Goal: Task Accomplishment & Management: Manage account settings

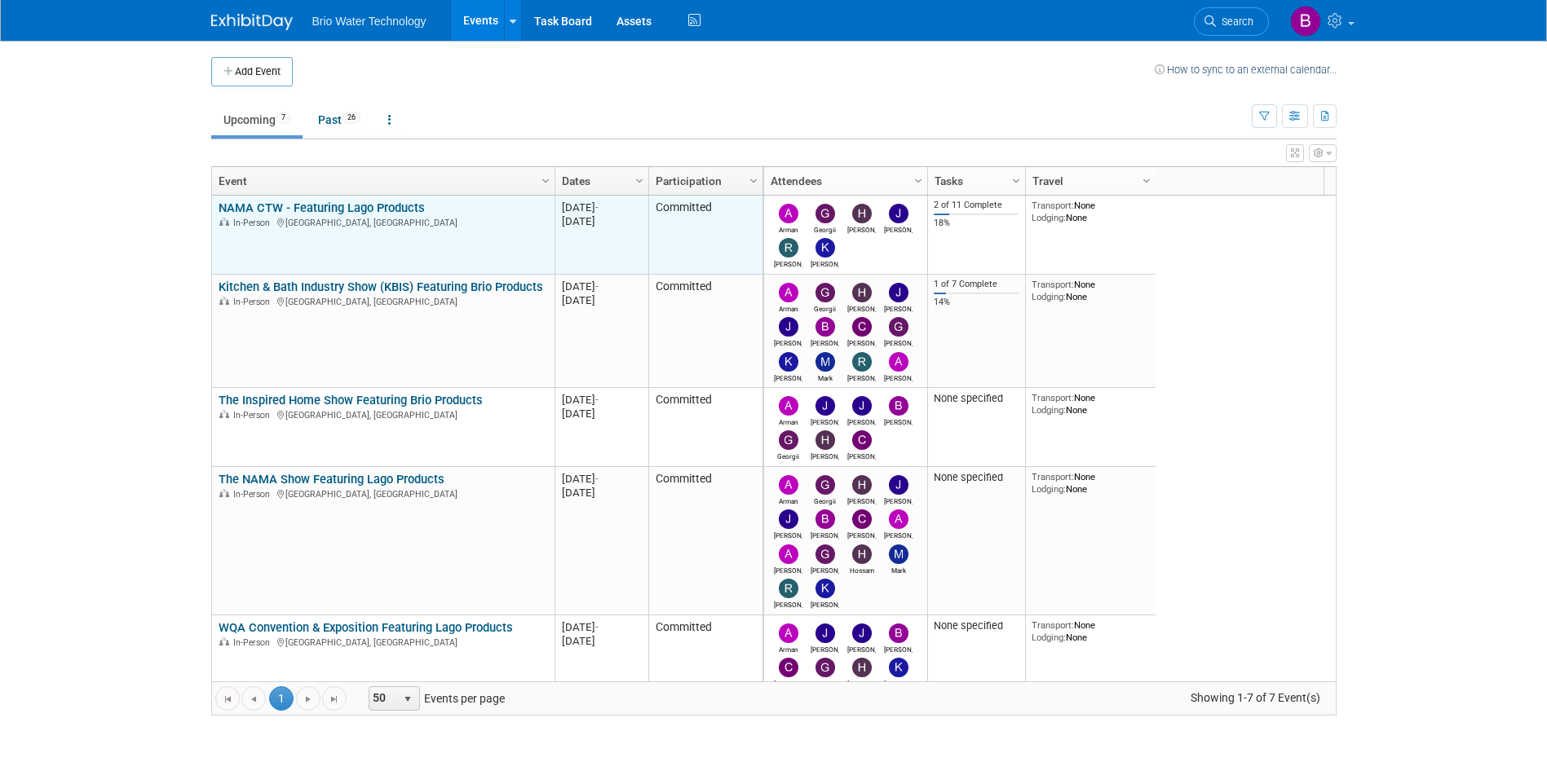
click at [356, 210] on link "NAMA CTW - Featuring Lago Products" at bounding box center [321, 208] width 206 height 14
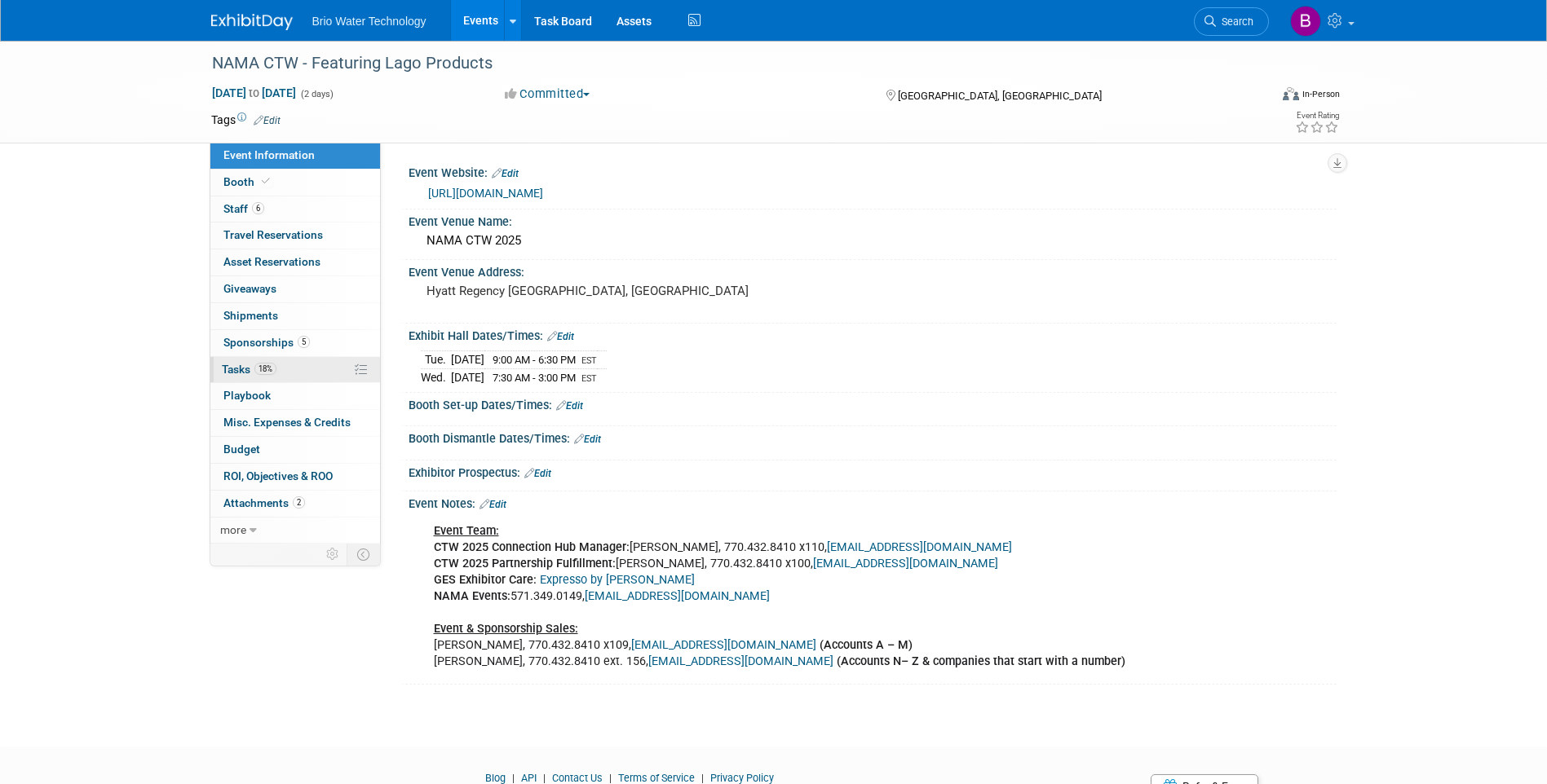
click at [249, 366] on span "Tasks 18%" at bounding box center [249, 369] width 54 height 13
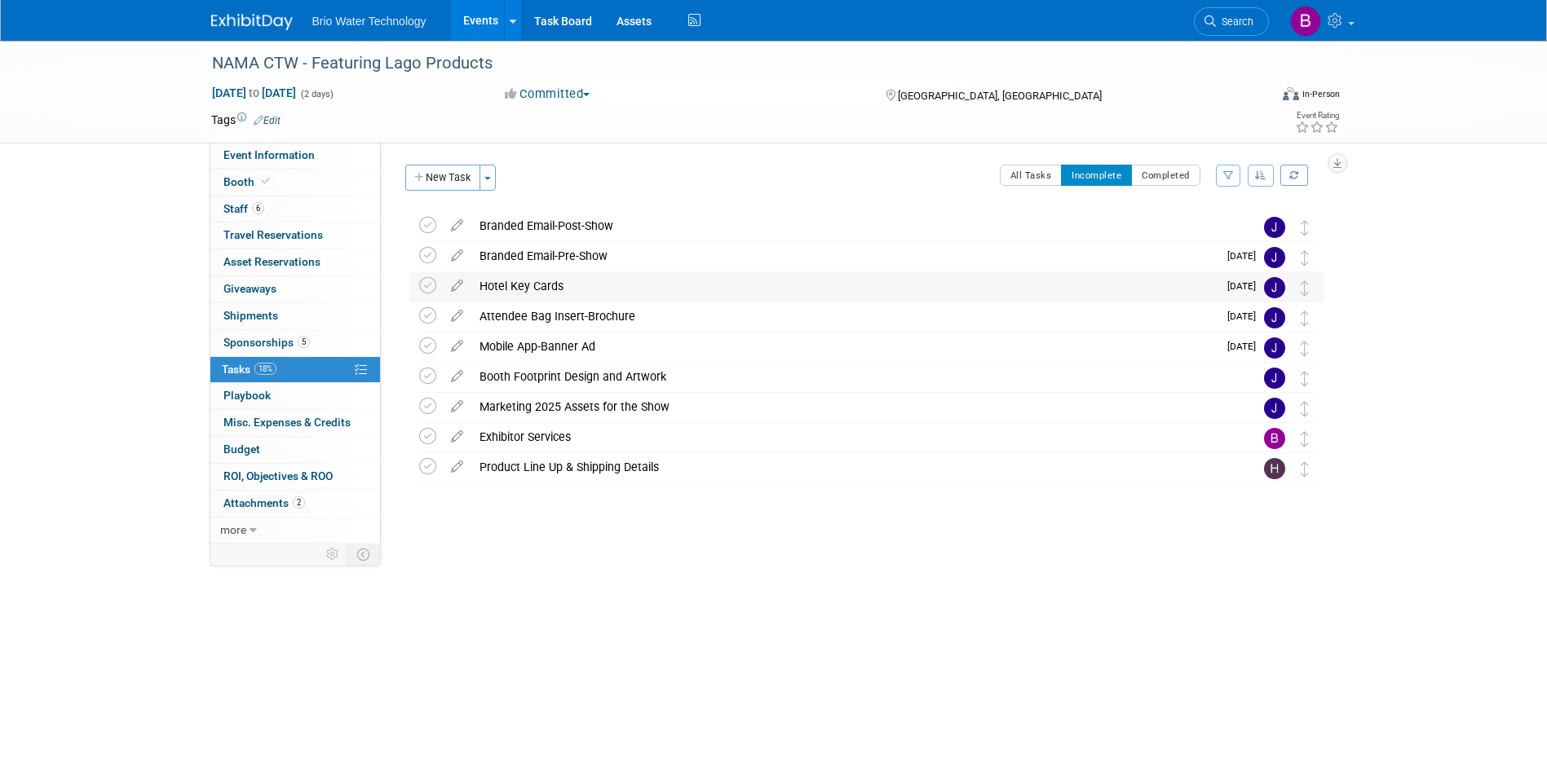
click at [492, 285] on div "Hotel Key Cards" at bounding box center [844, 285] width 746 height 28
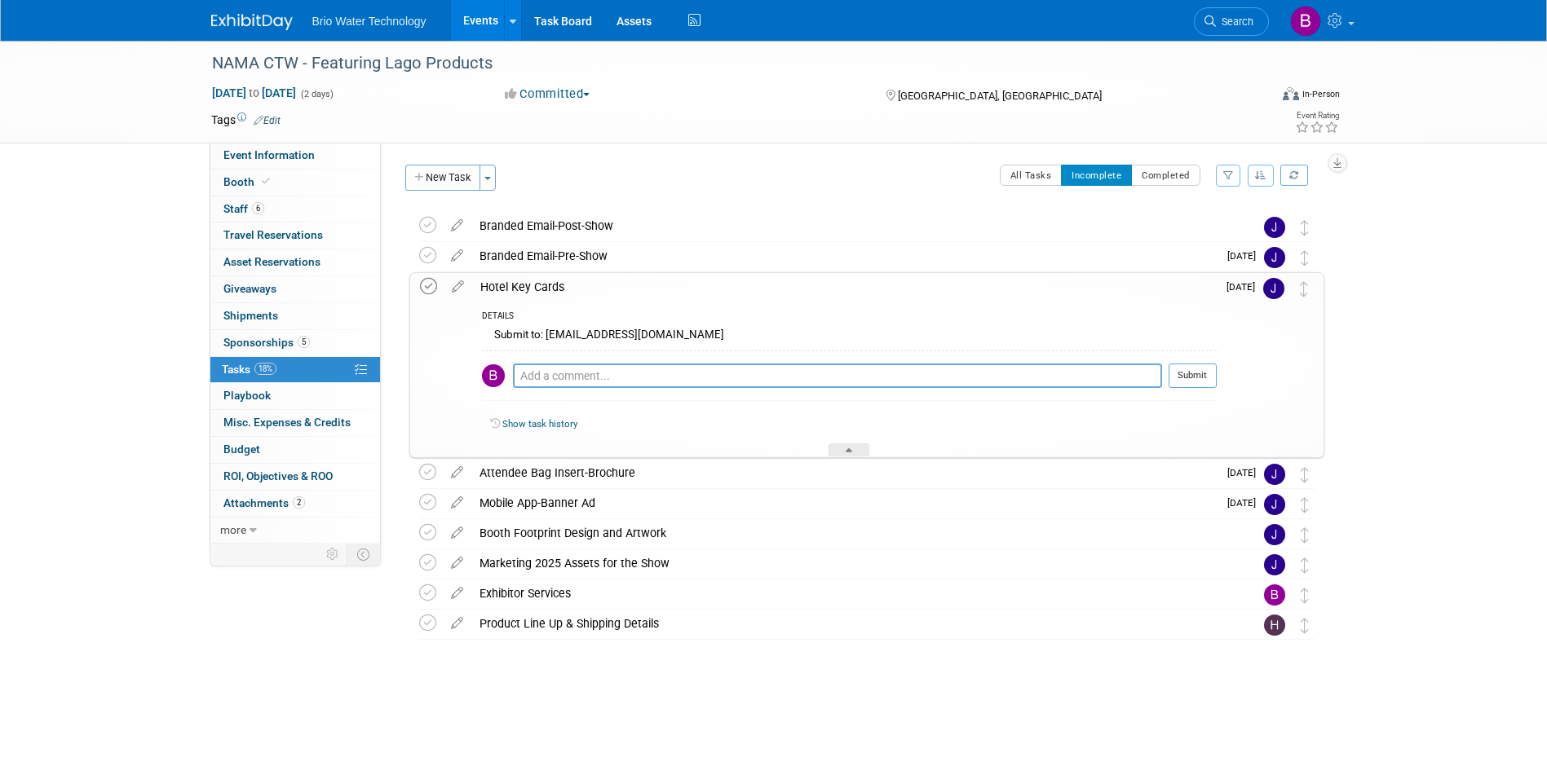
click at [426, 284] on icon at bounding box center [428, 286] width 17 height 17
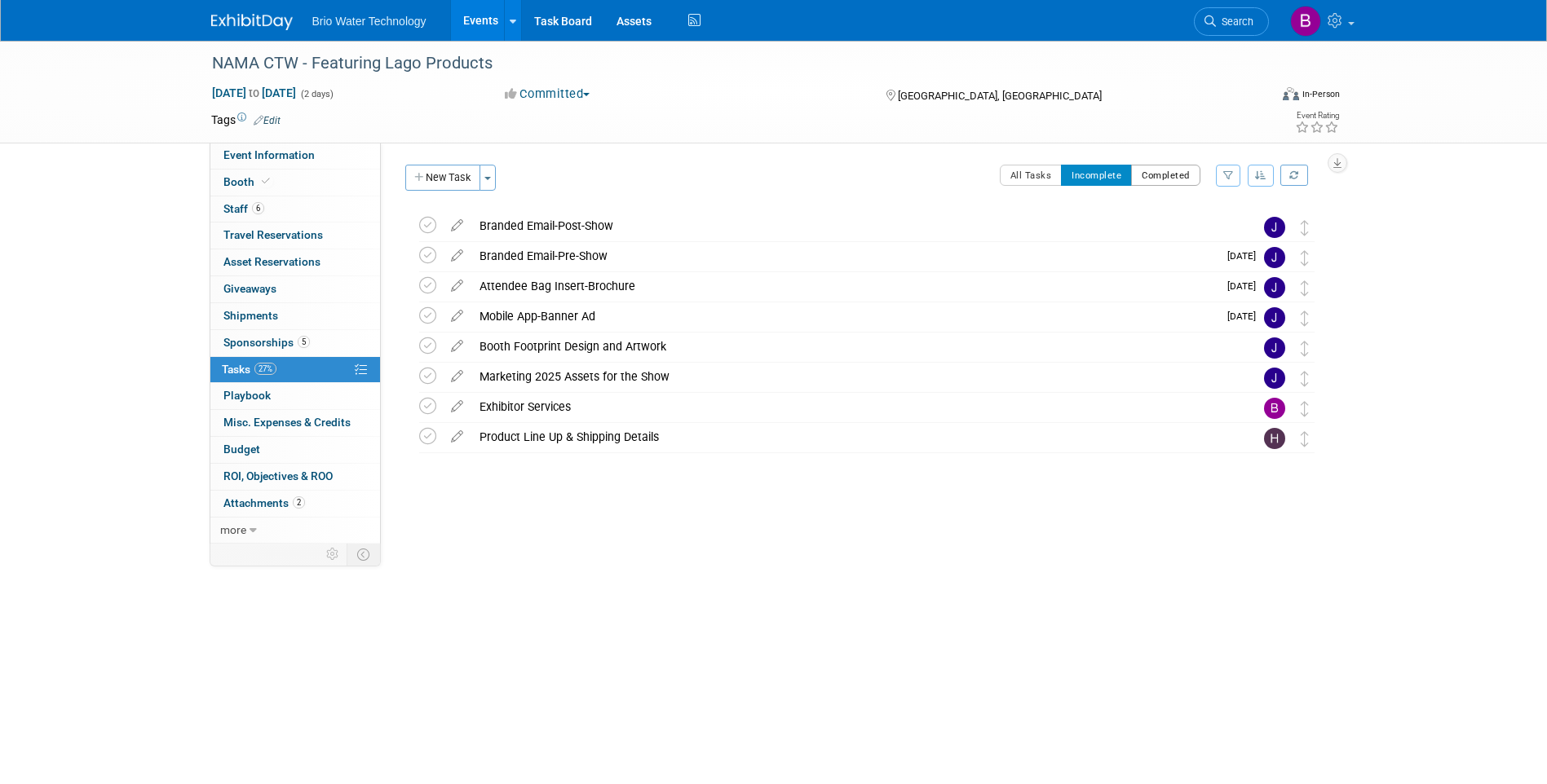
click at [1169, 176] on button "Completed" at bounding box center [1166, 176] width 70 height 21
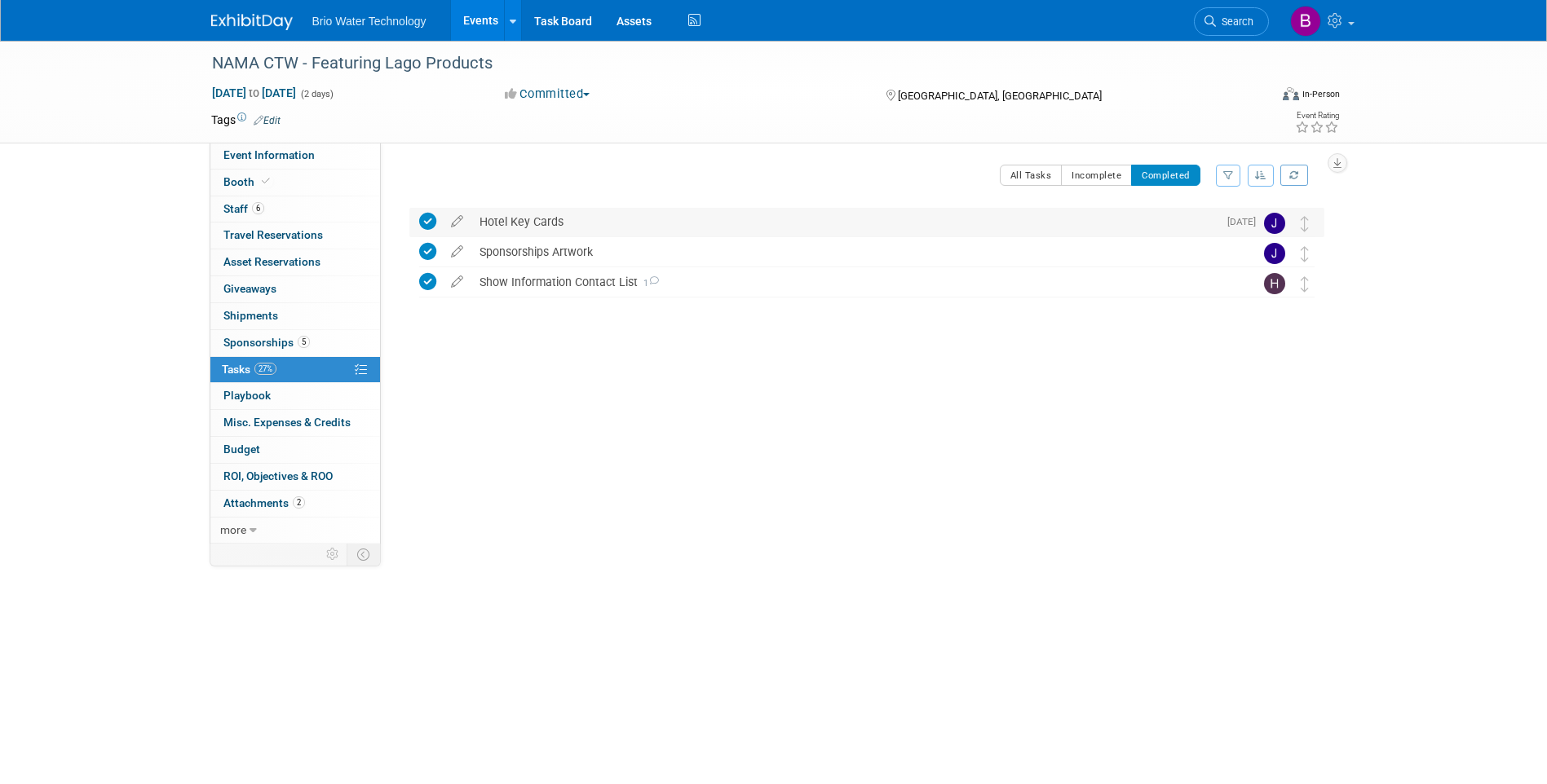
click at [426, 220] on icon at bounding box center [427, 221] width 17 height 17
click at [1095, 175] on button "Incomplete" at bounding box center [1096, 176] width 71 height 21
